Goal: Information Seeking & Learning: Find specific page/section

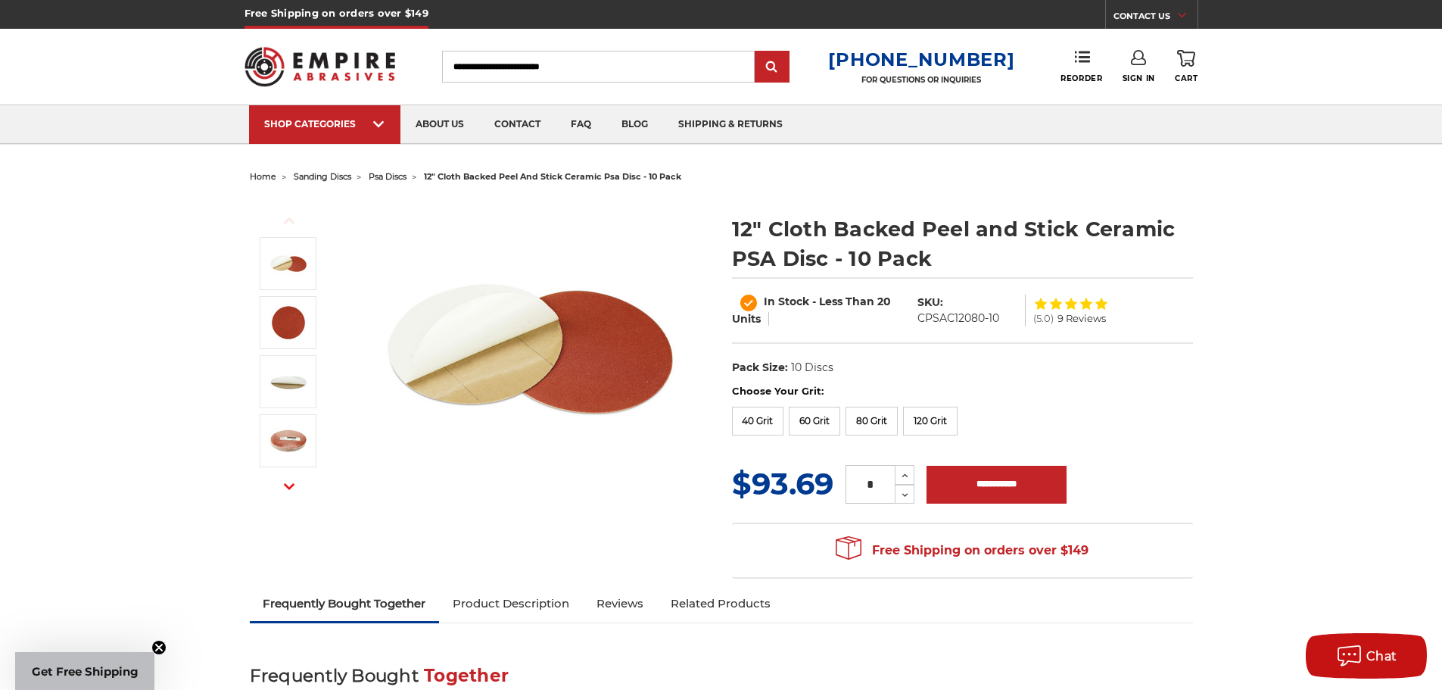
click at [1002, 392] on label "Choose Your Grit:" at bounding box center [962, 391] width 461 height 15
click at [819, 372] on dd "10 Discs" at bounding box center [812, 368] width 42 height 16
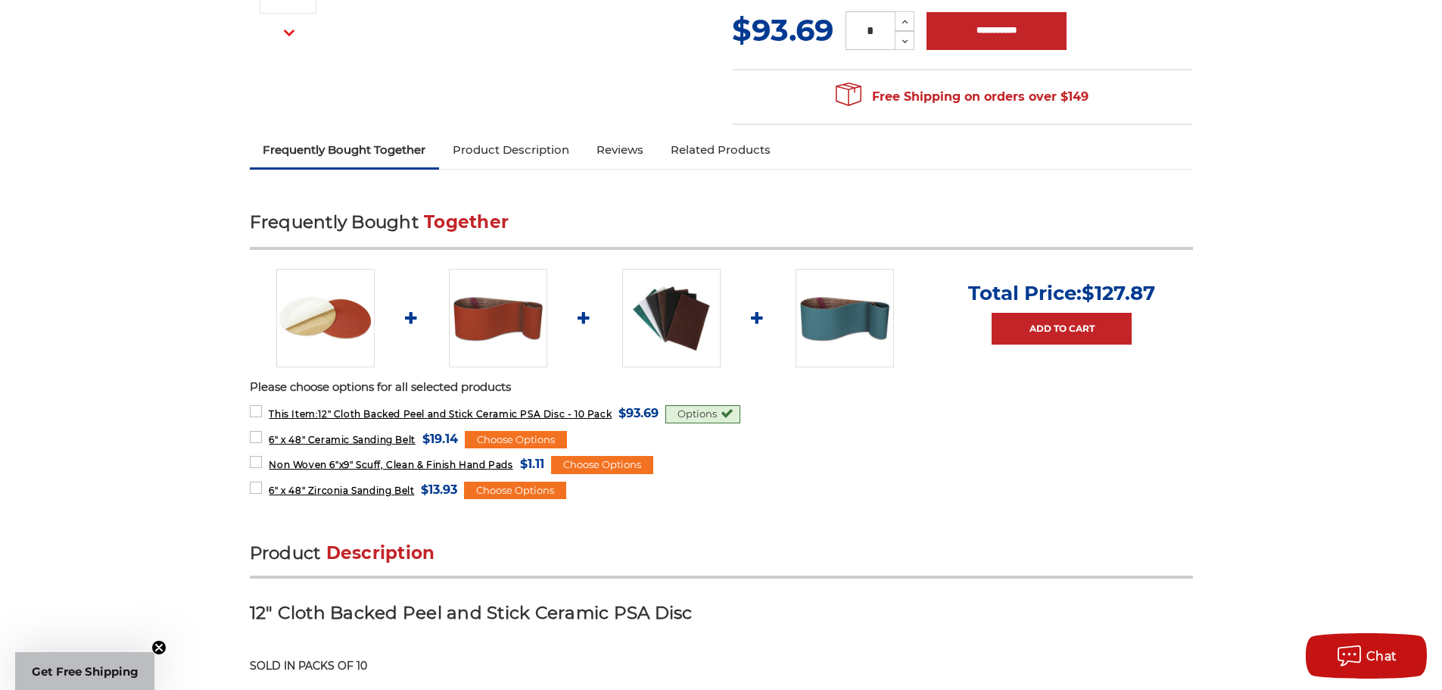
scroll to position [454, 0]
click at [315, 335] on img at bounding box center [325, 317] width 98 height 98
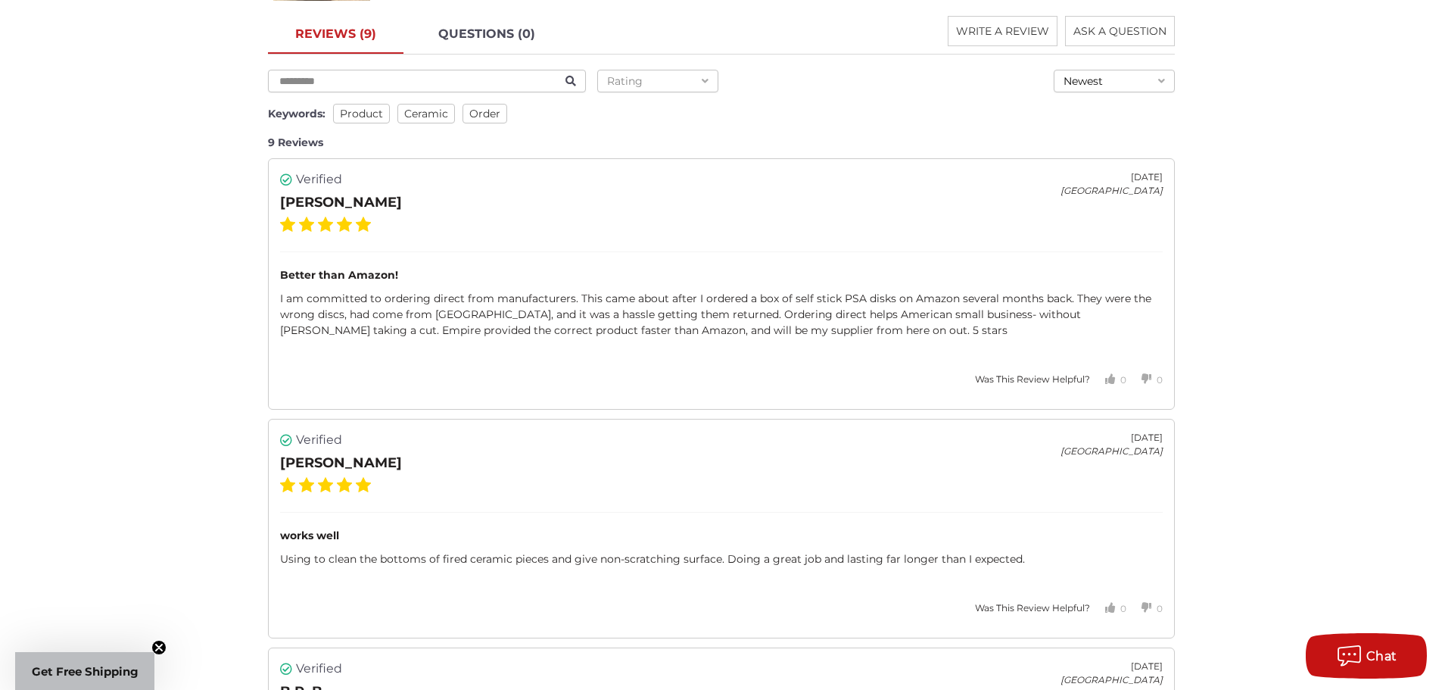
scroll to position [2499, 0]
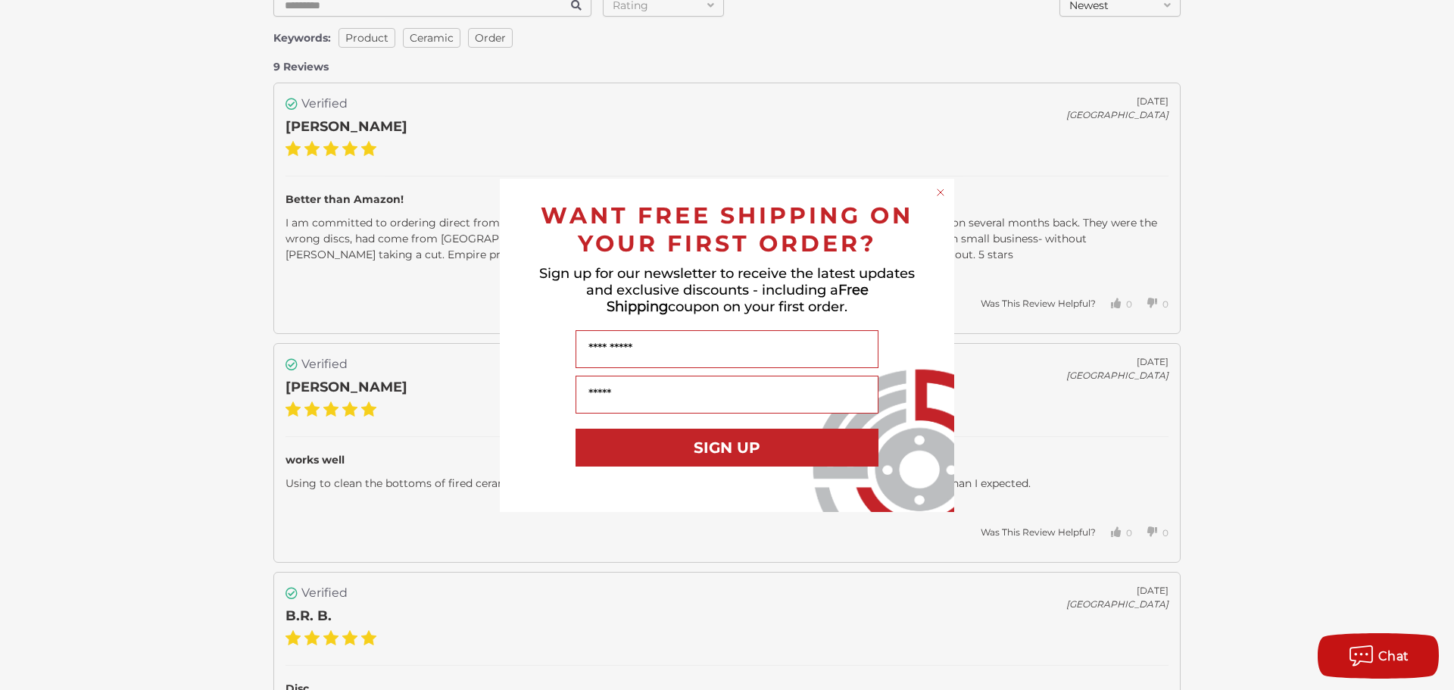
click at [943, 190] on circle "Close dialog" at bounding box center [941, 192] width 14 height 14
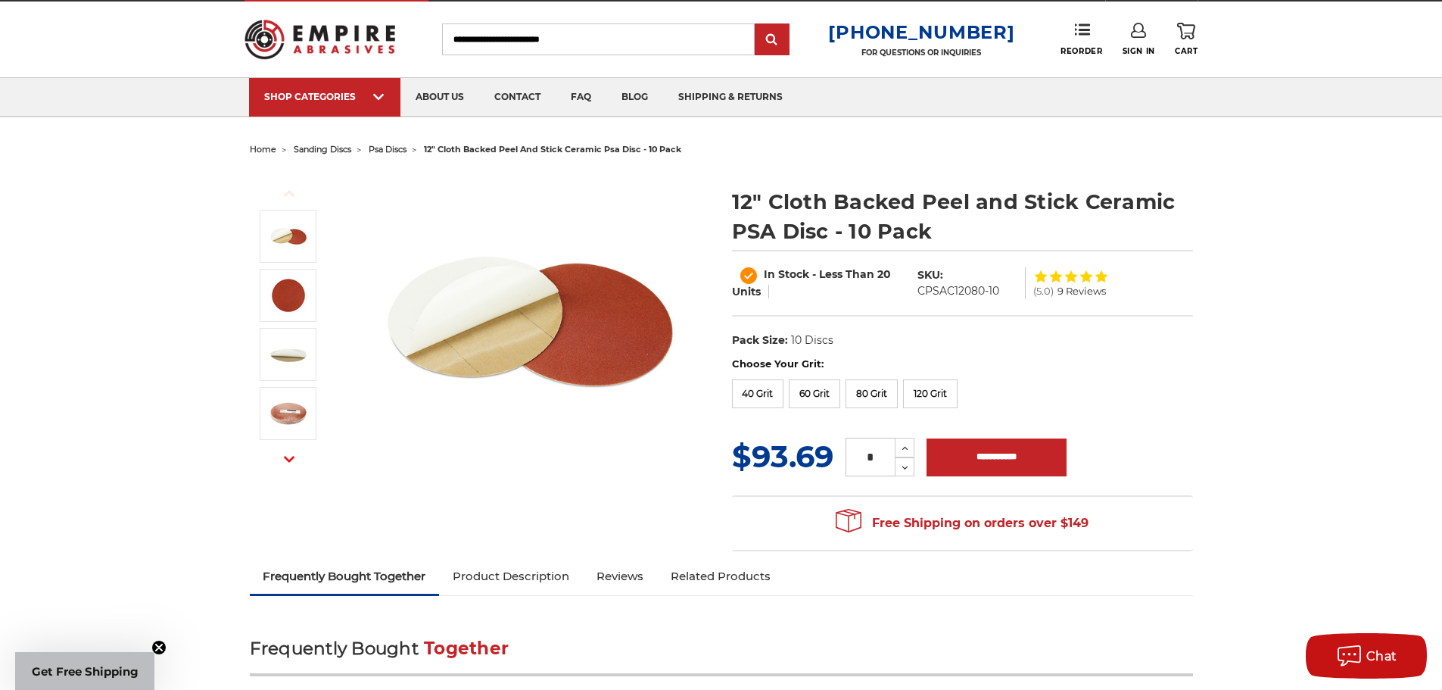
scroll to position [0, 0]
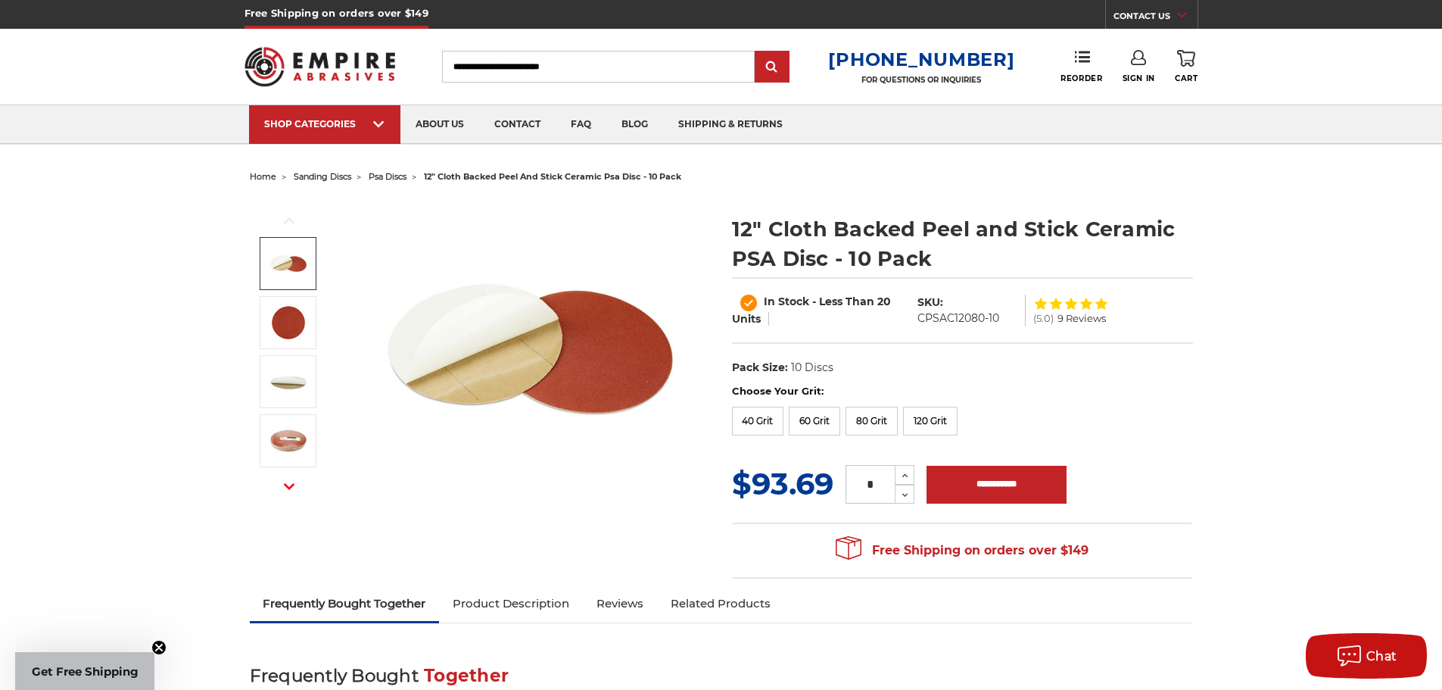
click at [533, 73] on input "Search" at bounding box center [598, 67] width 313 height 32
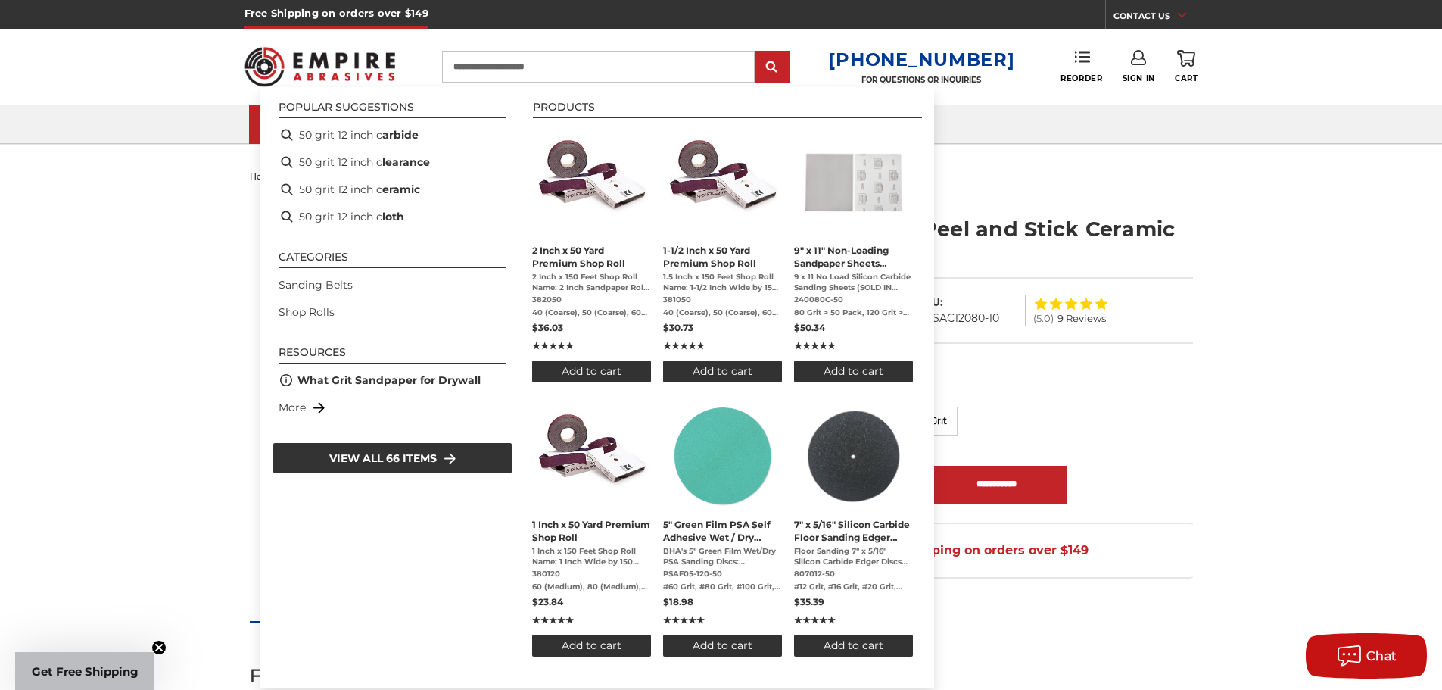
type input "**********"
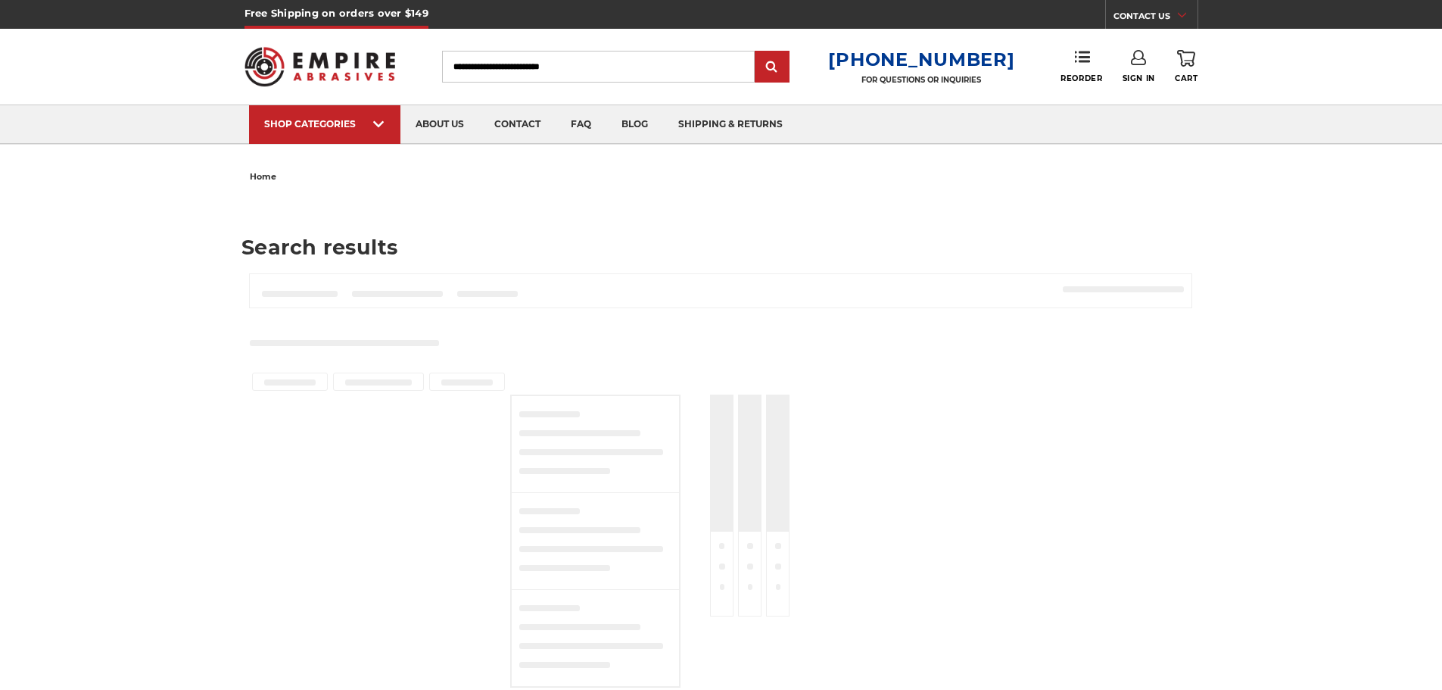
type input "**********"
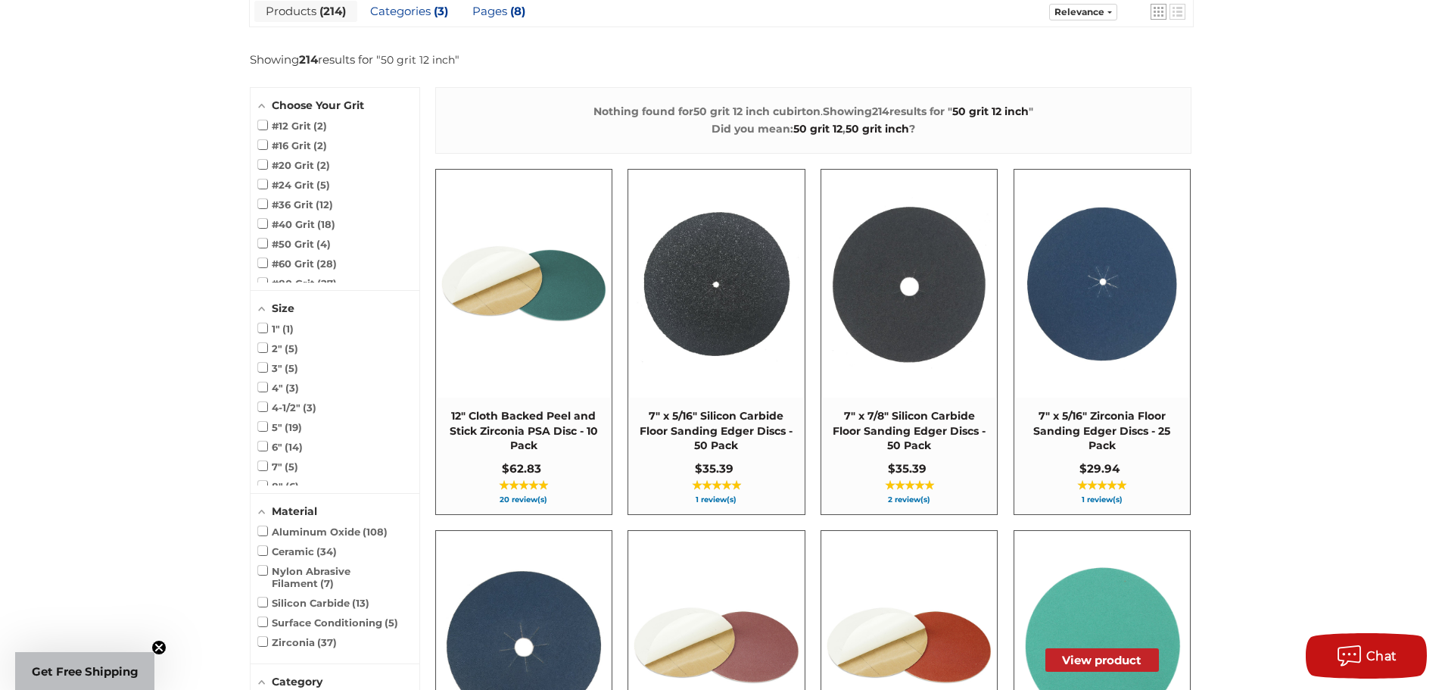
scroll to position [454, 0]
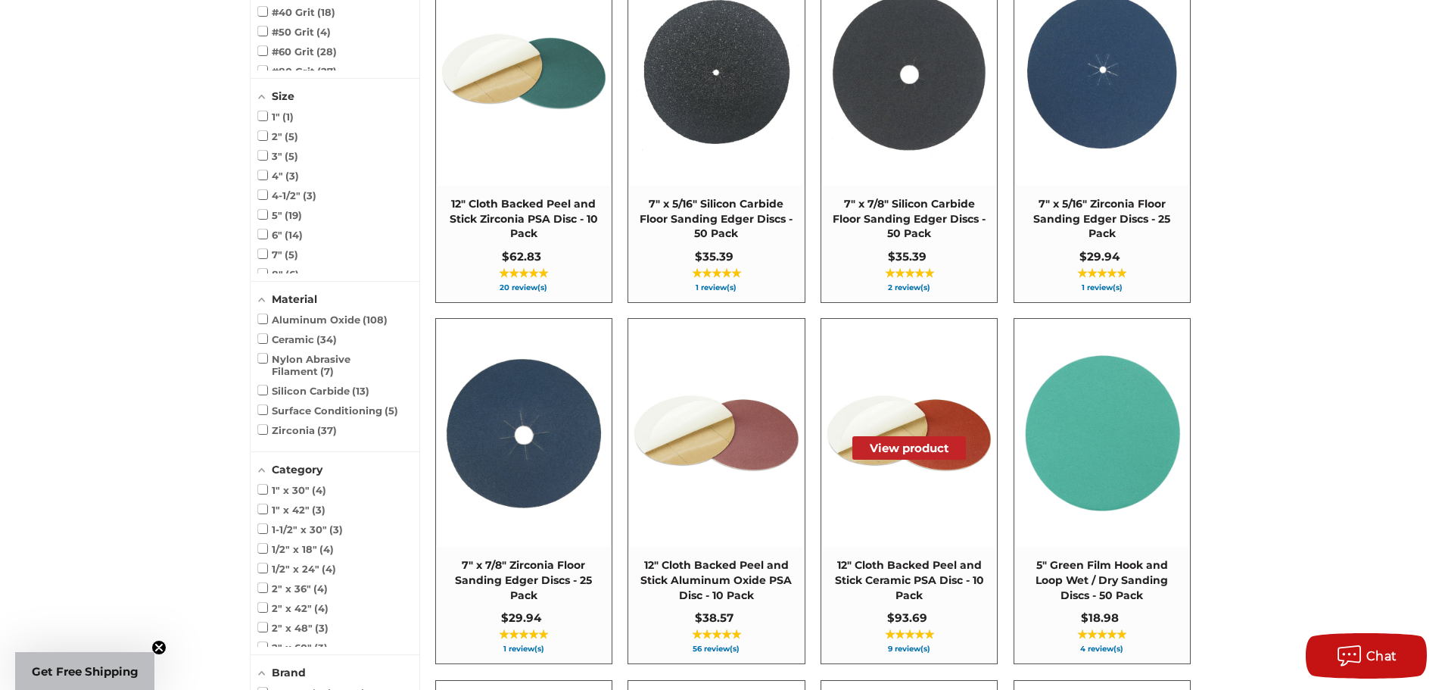
click at [948, 516] on img at bounding box center [909, 433] width 174 height 174
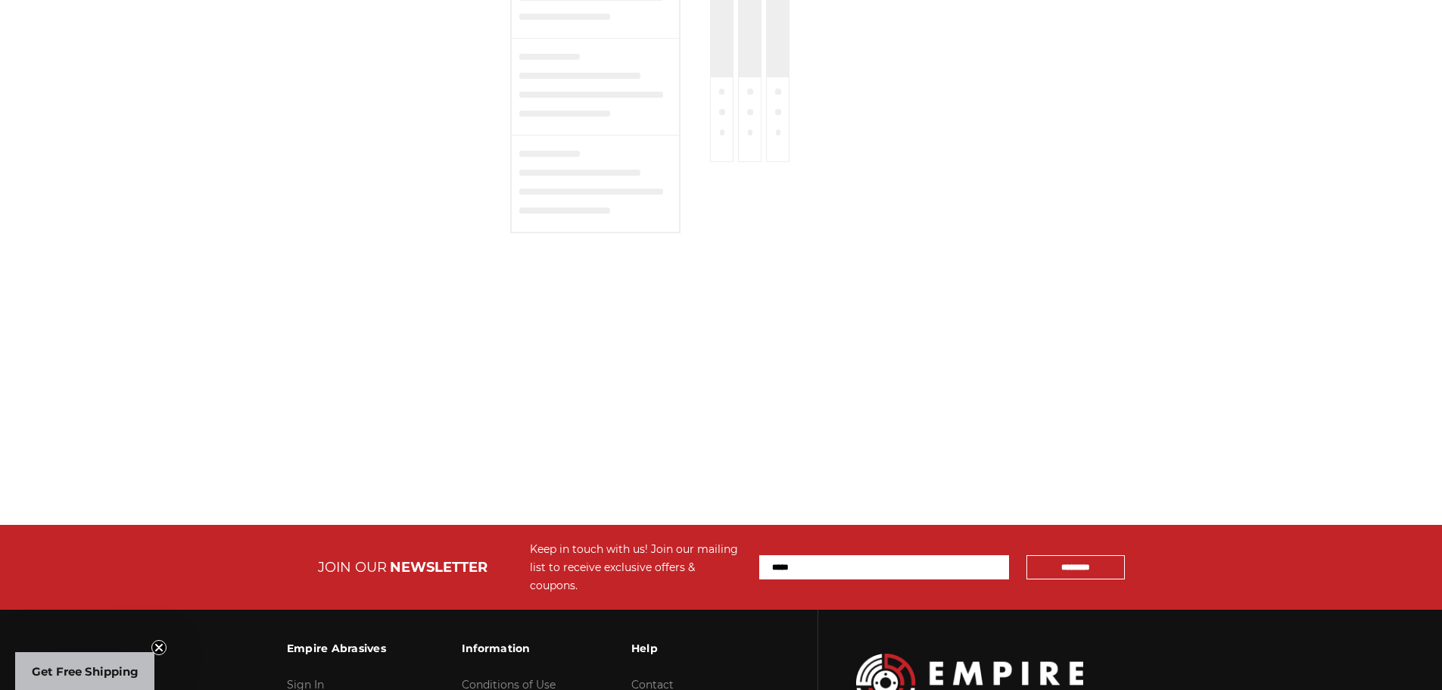
type input "**********"
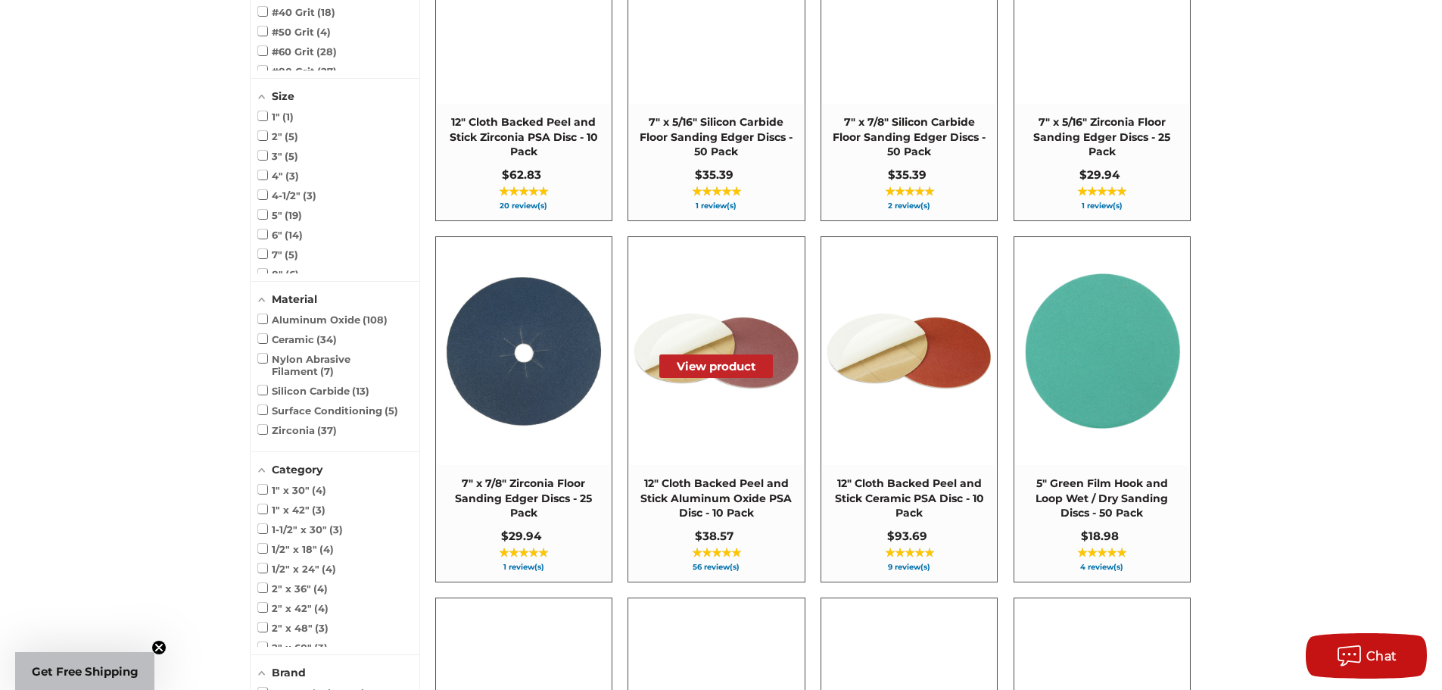
click at [752, 435] on img at bounding box center [716, 351] width 174 height 174
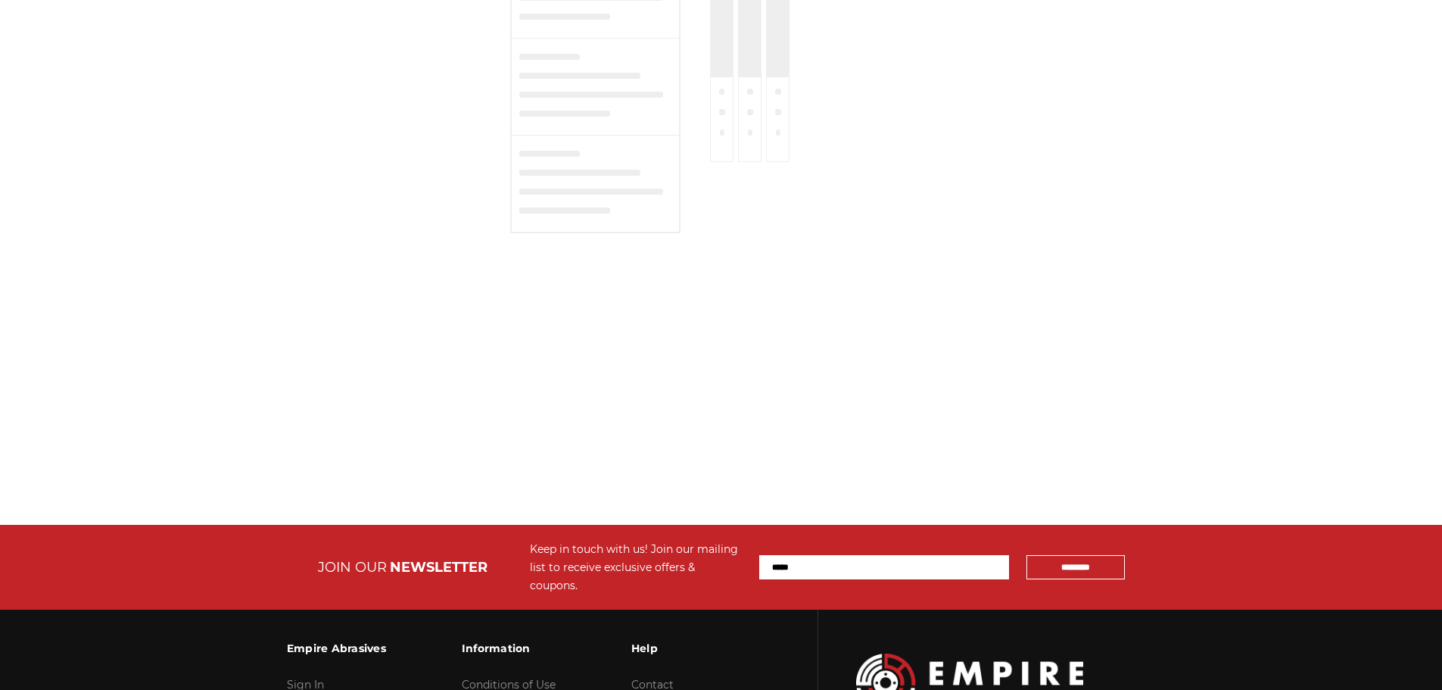
type input "**********"
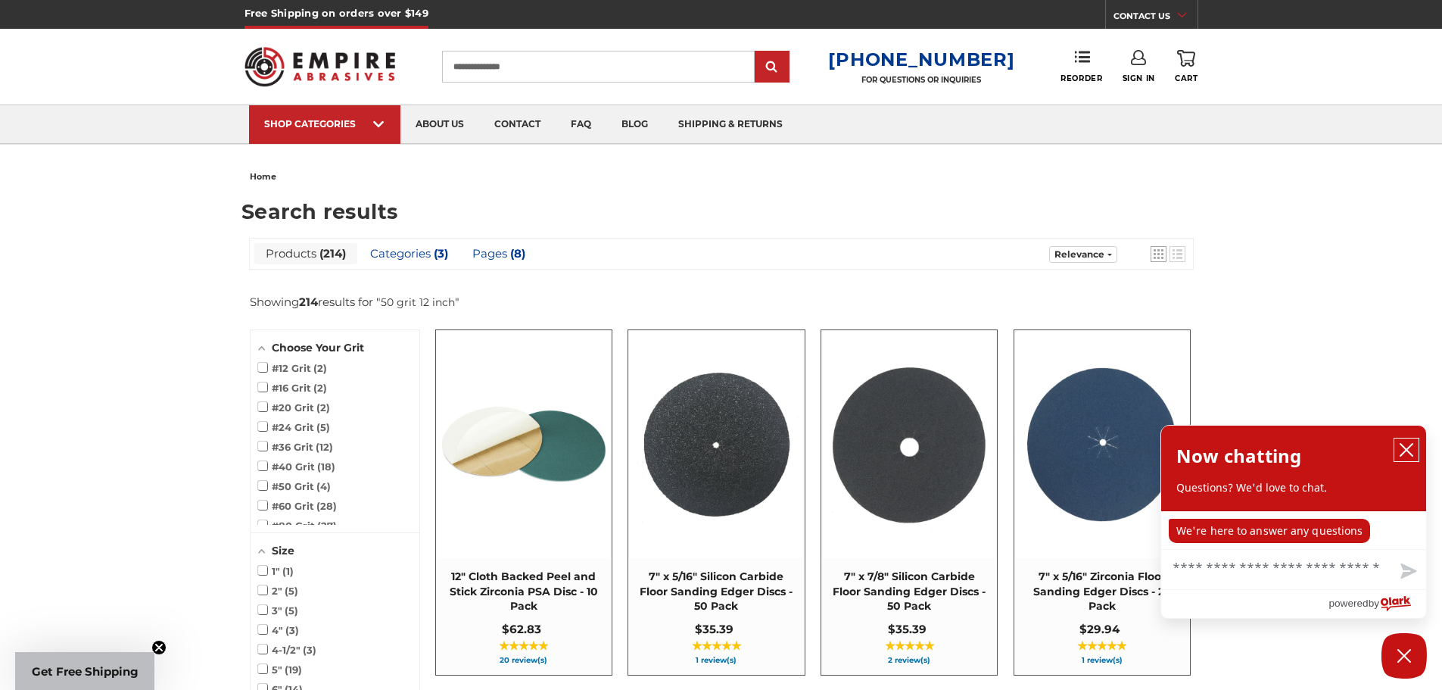
click at [1407, 456] on icon "close chatbox" at bounding box center [1406, 449] width 15 height 15
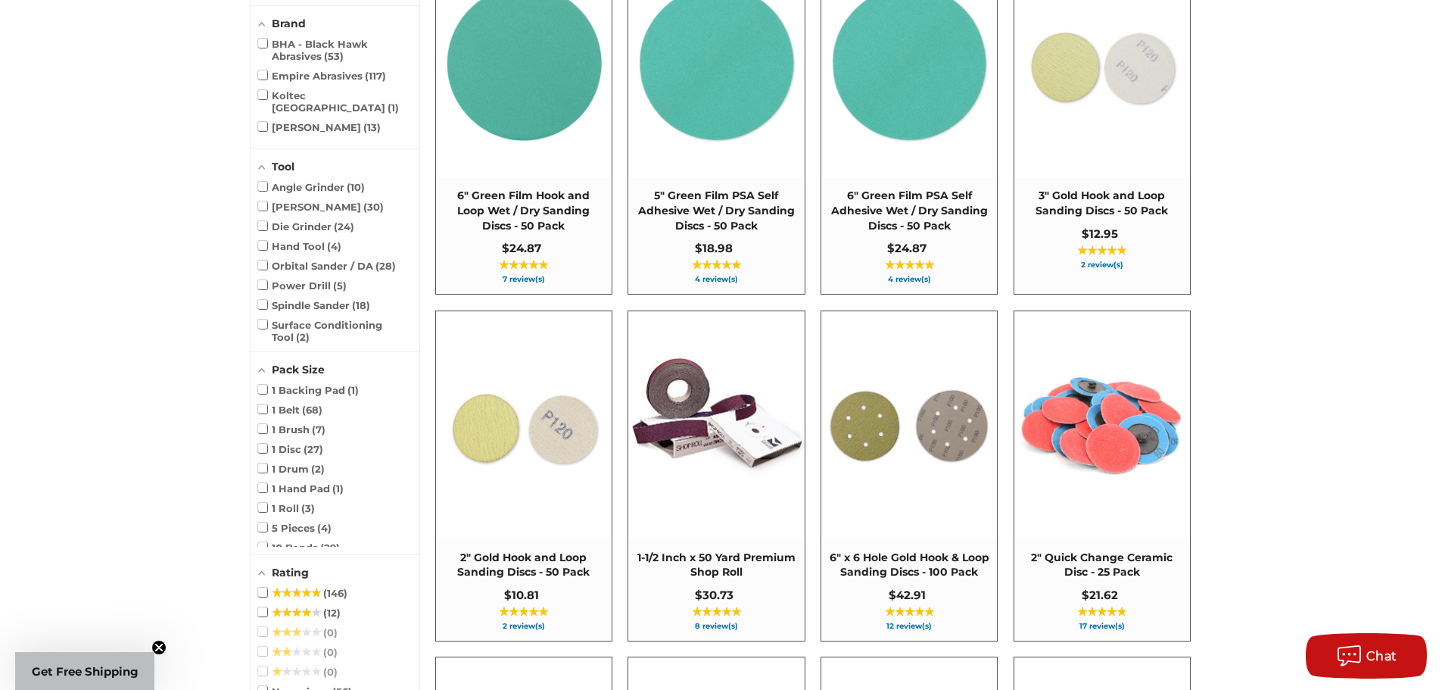
scroll to position [1136, 0]
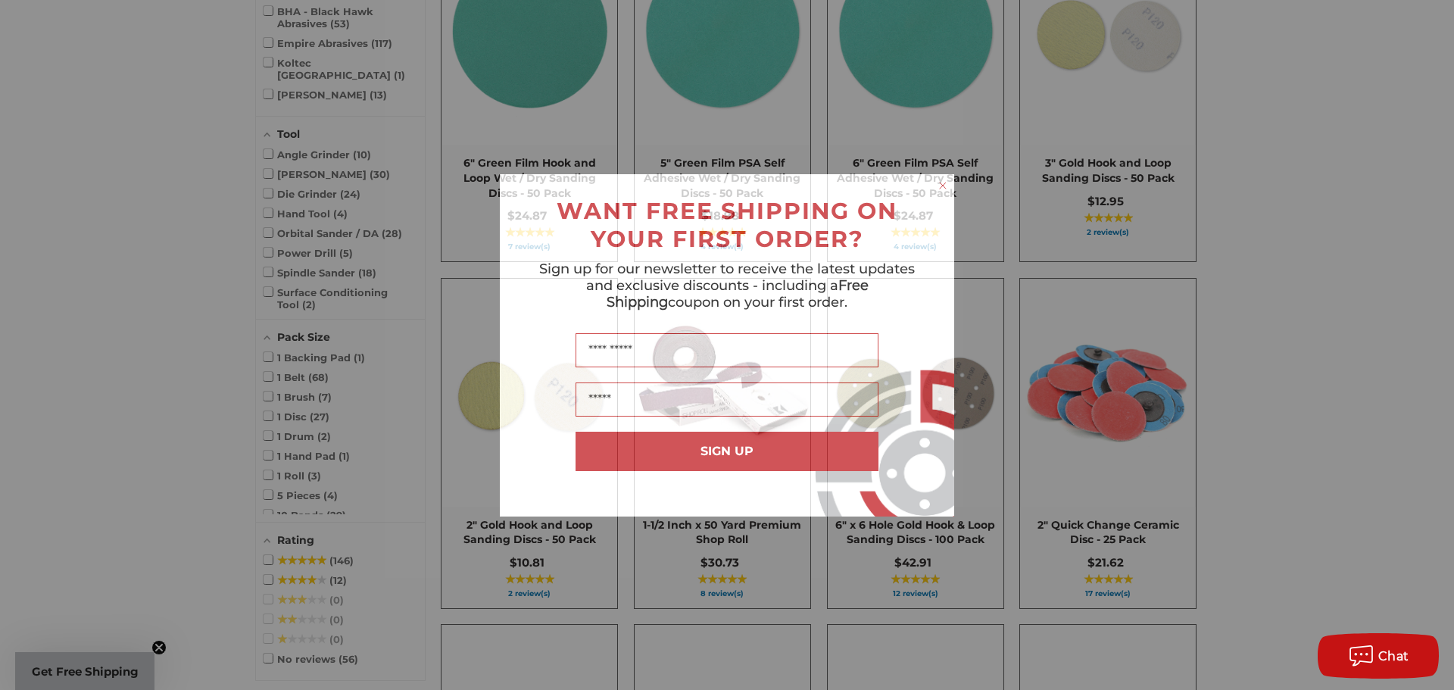
click at [938, 186] on circle "Close dialog" at bounding box center [943, 185] width 14 height 14
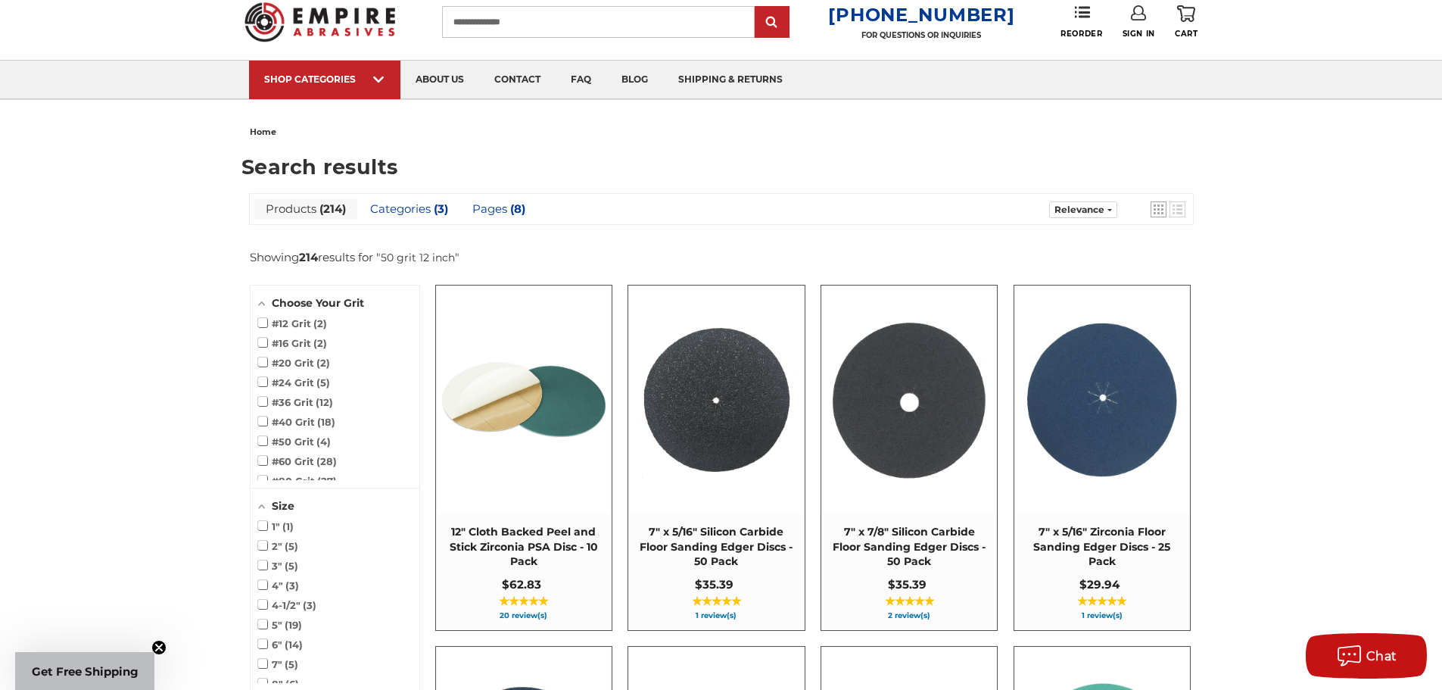
scroll to position [0, 0]
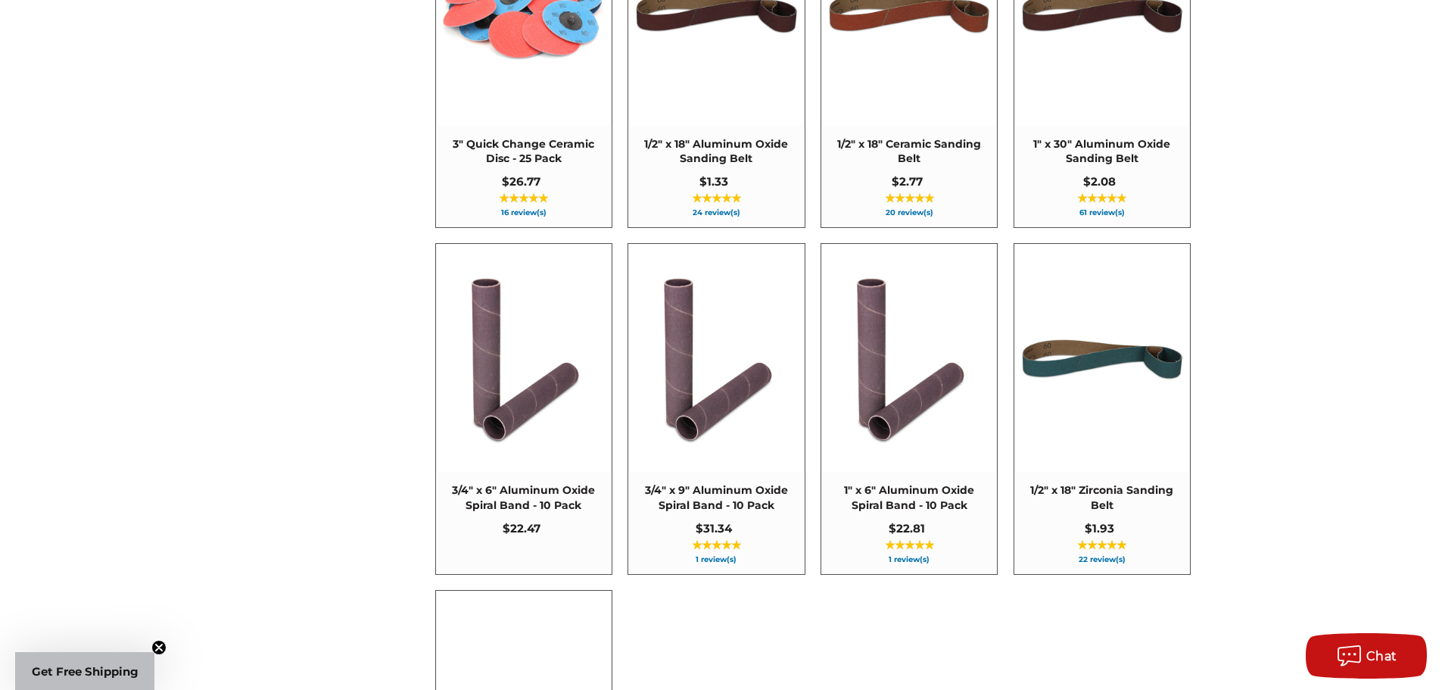
scroll to position [3710, 0]
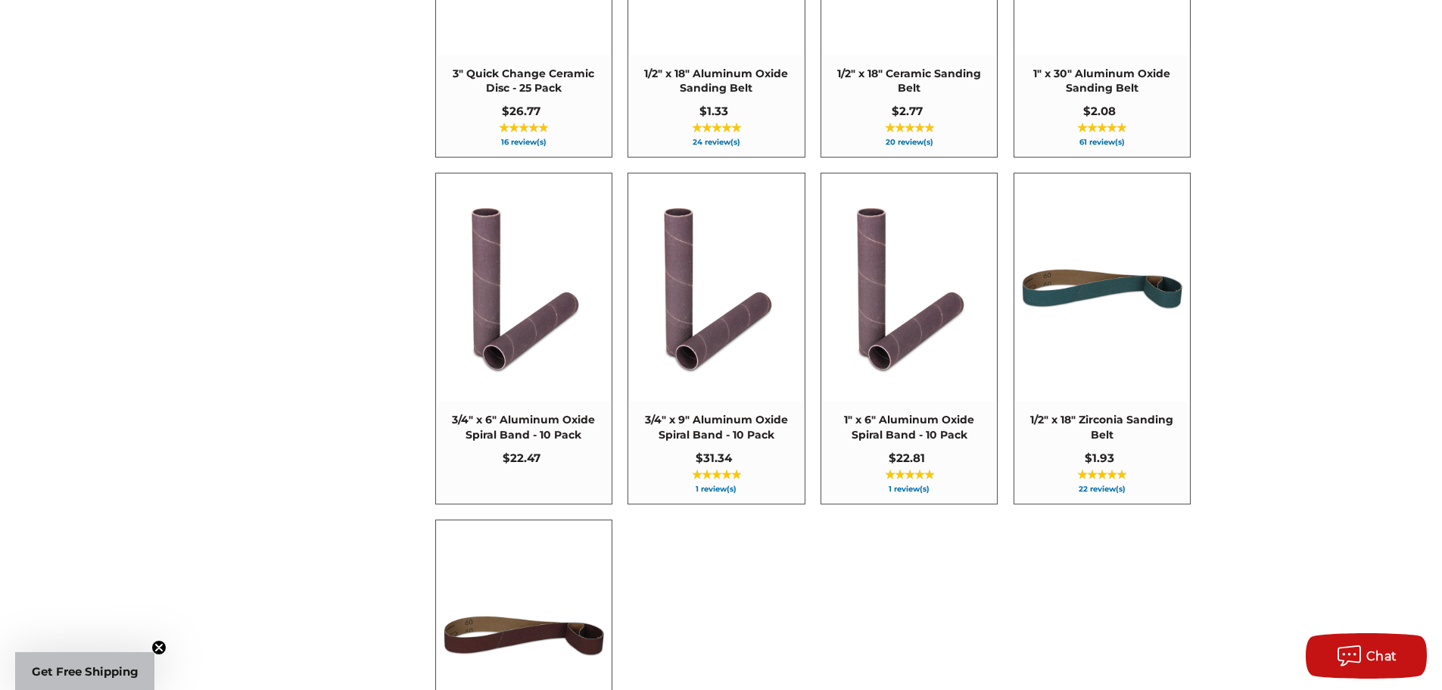
scroll to position [2466, 0]
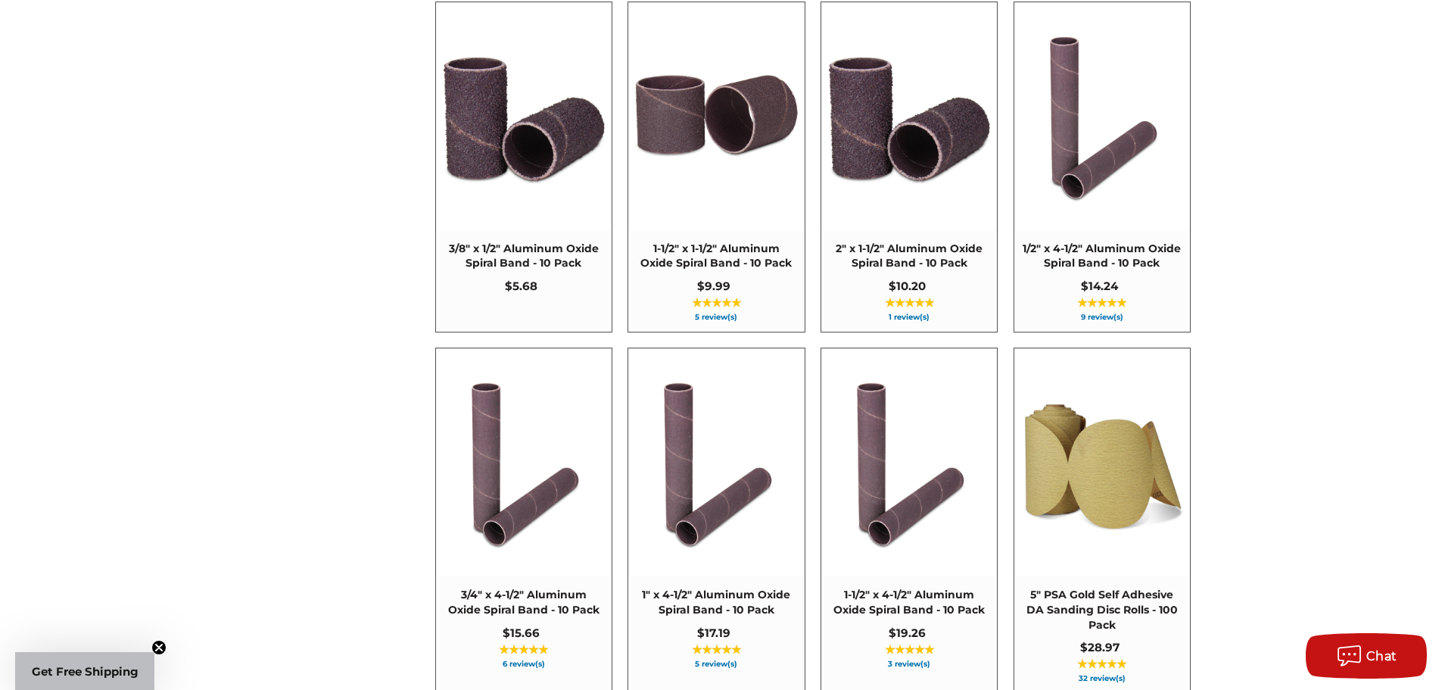
scroll to position [1103, 0]
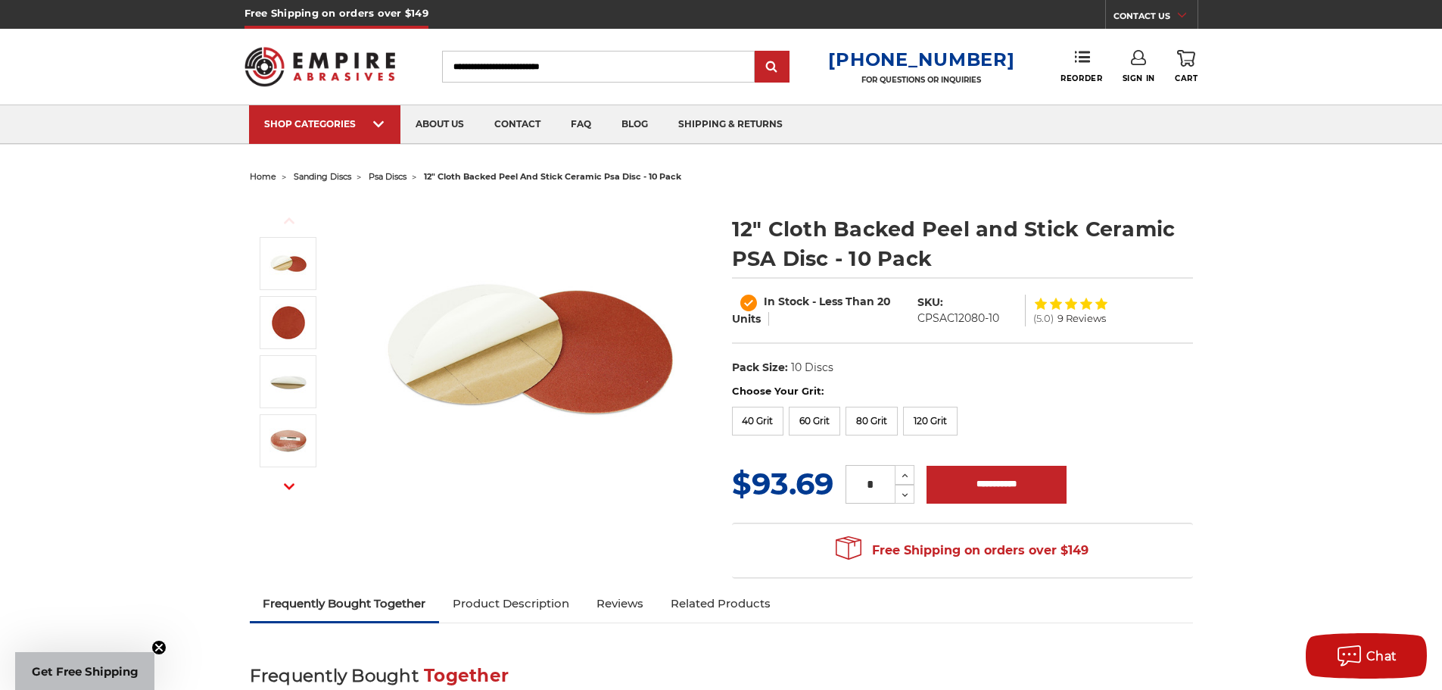
scroll to position [454, 0]
